Goal: Transaction & Acquisition: Subscribe to service/newsletter

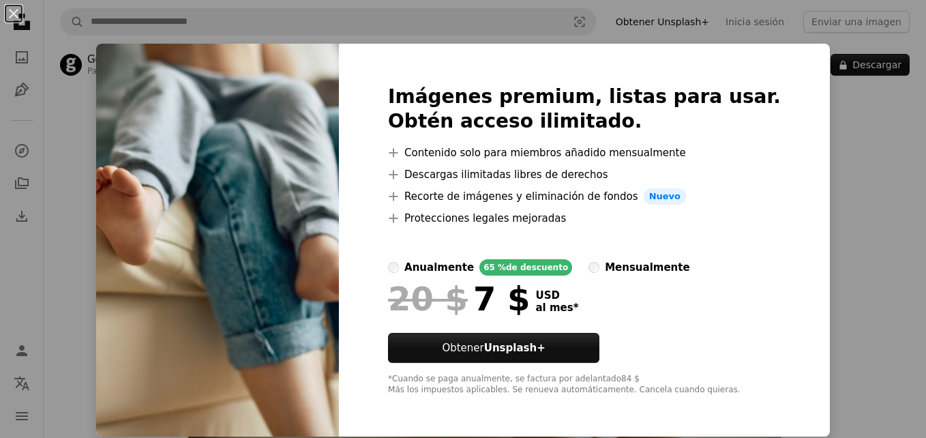
click at [823, 138] on div "An X shape Imágenes premium, listas para usar. Obtén acceso ilimitado. A plus s…" at bounding box center [463, 219] width 926 height 438
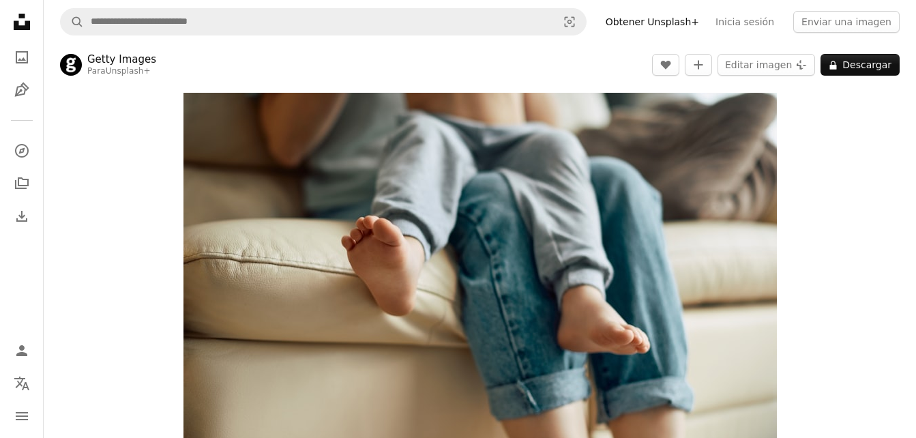
click at [697, 17] on link "Obtener Unsplash+" at bounding box center [652, 22] width 110 height 22
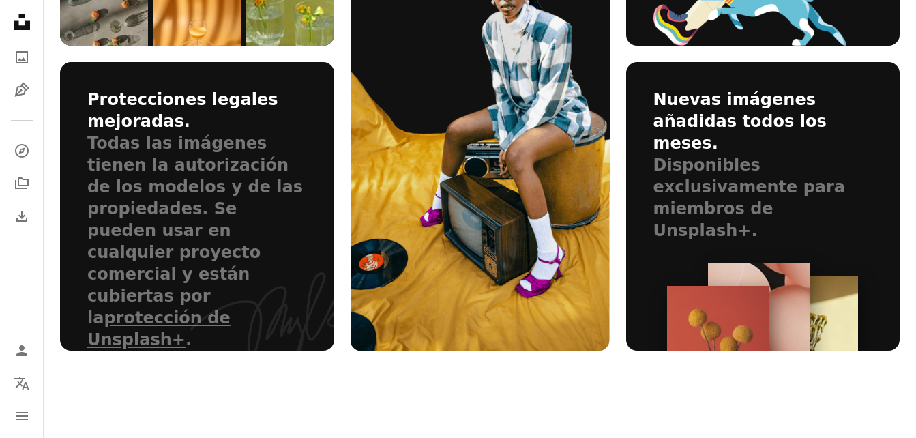
scroll to position [1159, 0]
